Goal: Task Accomplishment & Management: Manage account settings

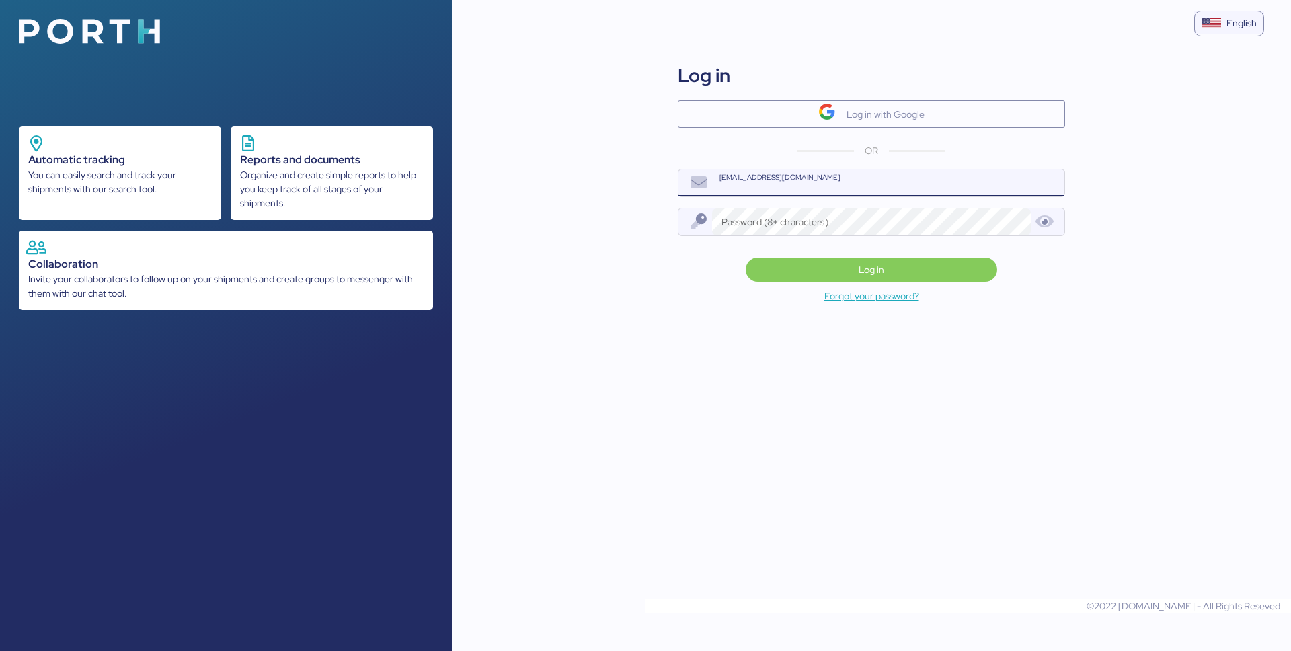
click at [805, 188] on input "[EMAIL_ADDRESS][DOMAIN_NAME]" at bounding box center [888, 182] width 352 height 27
type input "daniel@nucleofactory.com"
click at [782, 193] on input "[EMAIL_ADDRESS][DOMAIN_NAME]" at bounding box center [888, 182] width 352 height 27
type input "k"
type input "jcas"
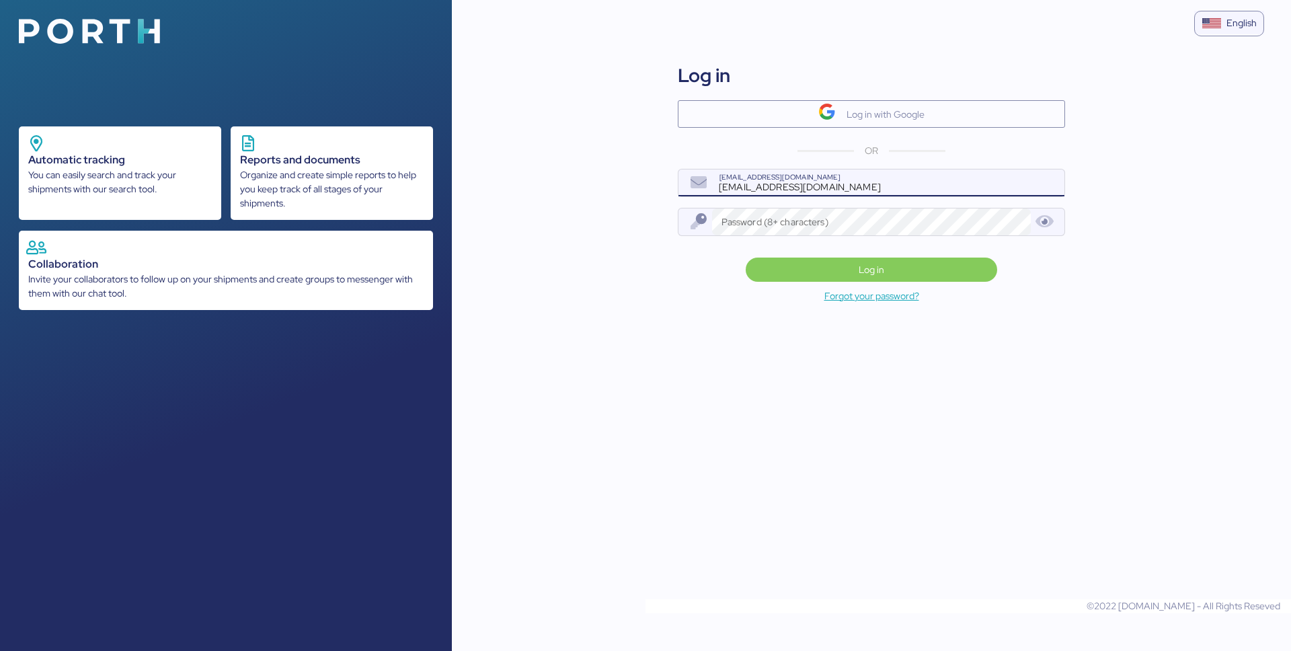
type input "[EMAIL_ADDRESS][DOMAIN_NAME]"
